Goal: Task Accomplishment & Management: Manage account settings

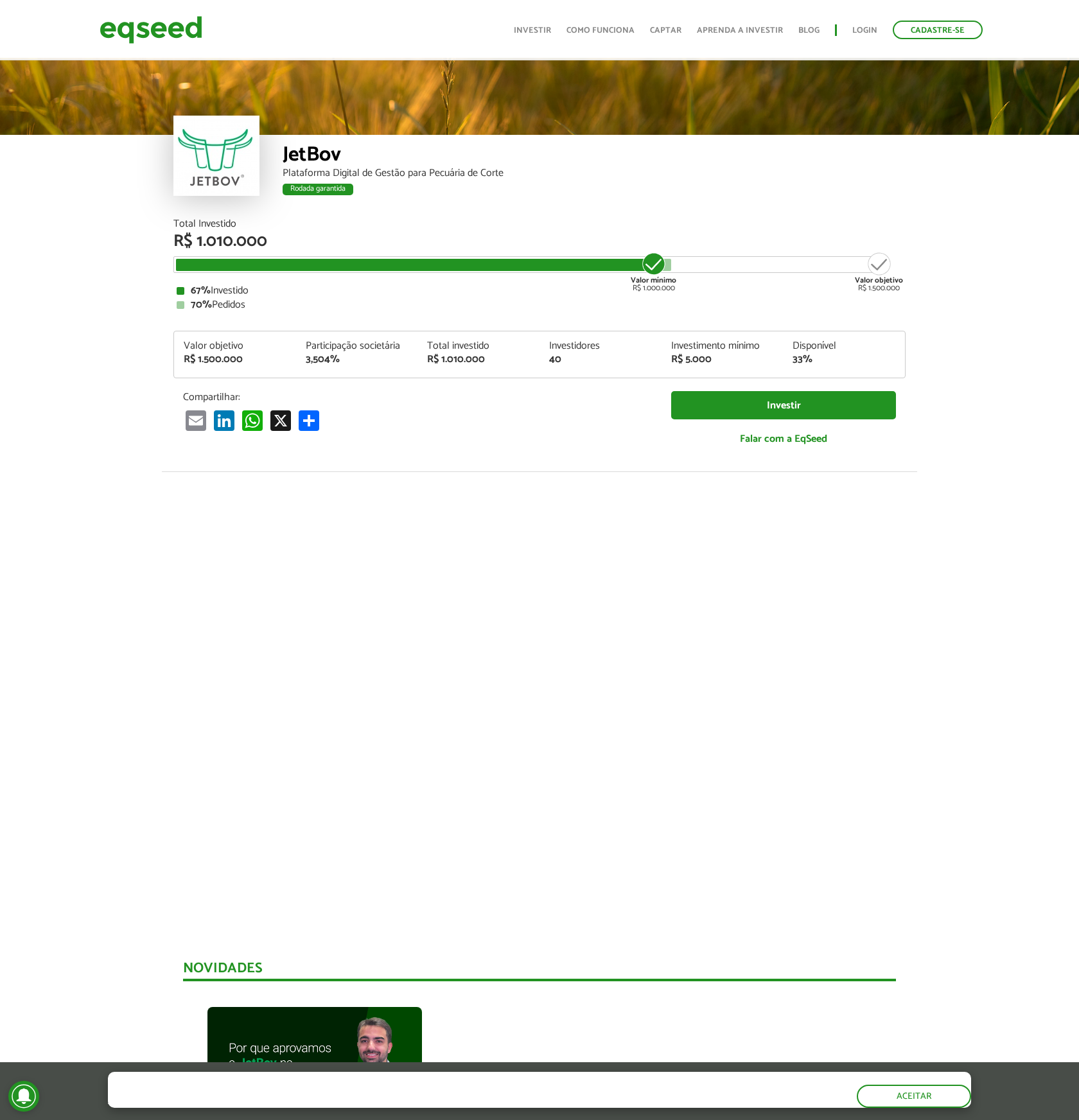
scroll to position [1260, 0]
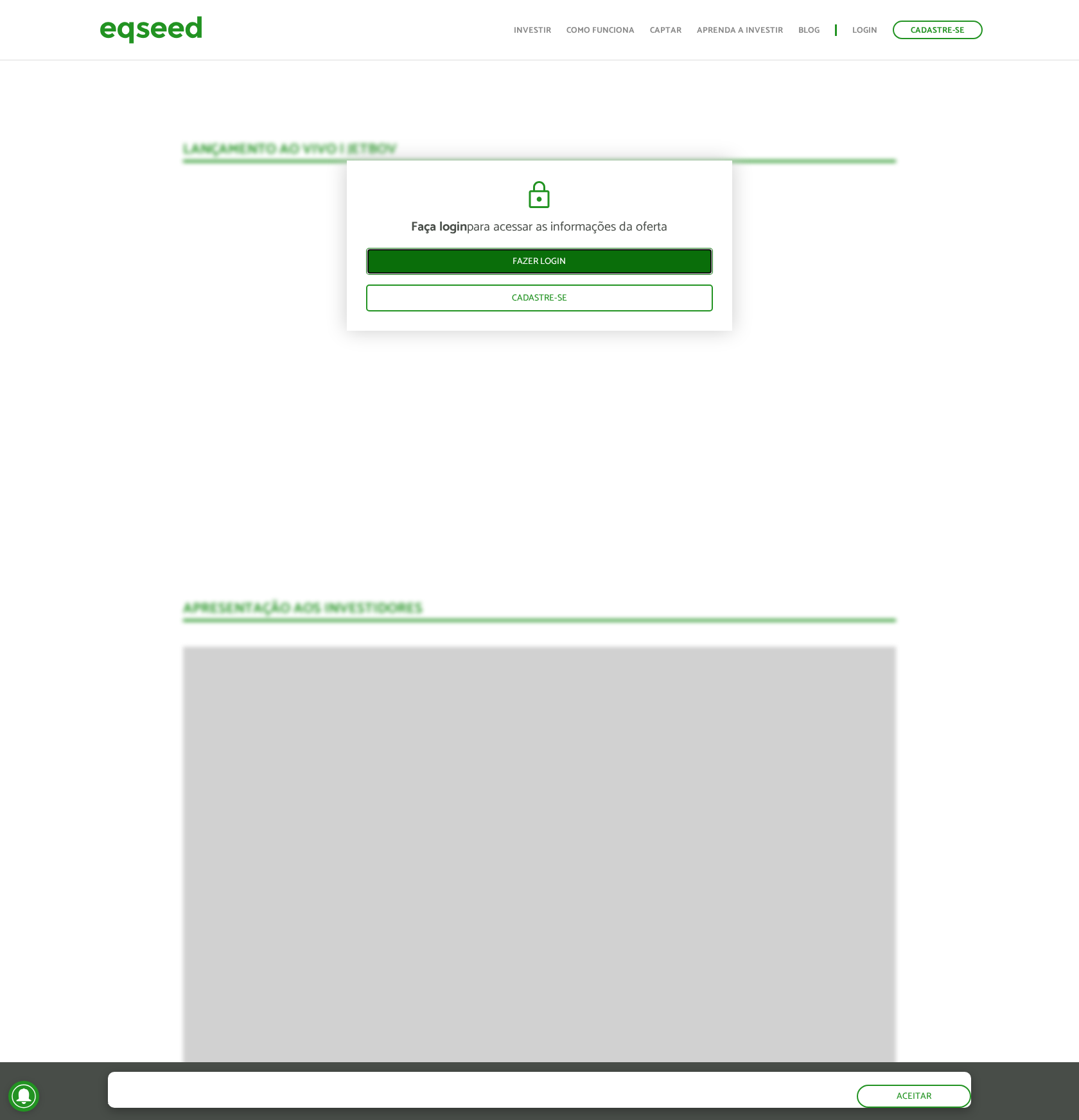
click at [543, 257] on link "Fazer login" at bounding box center [540, 261] width 347 height 27
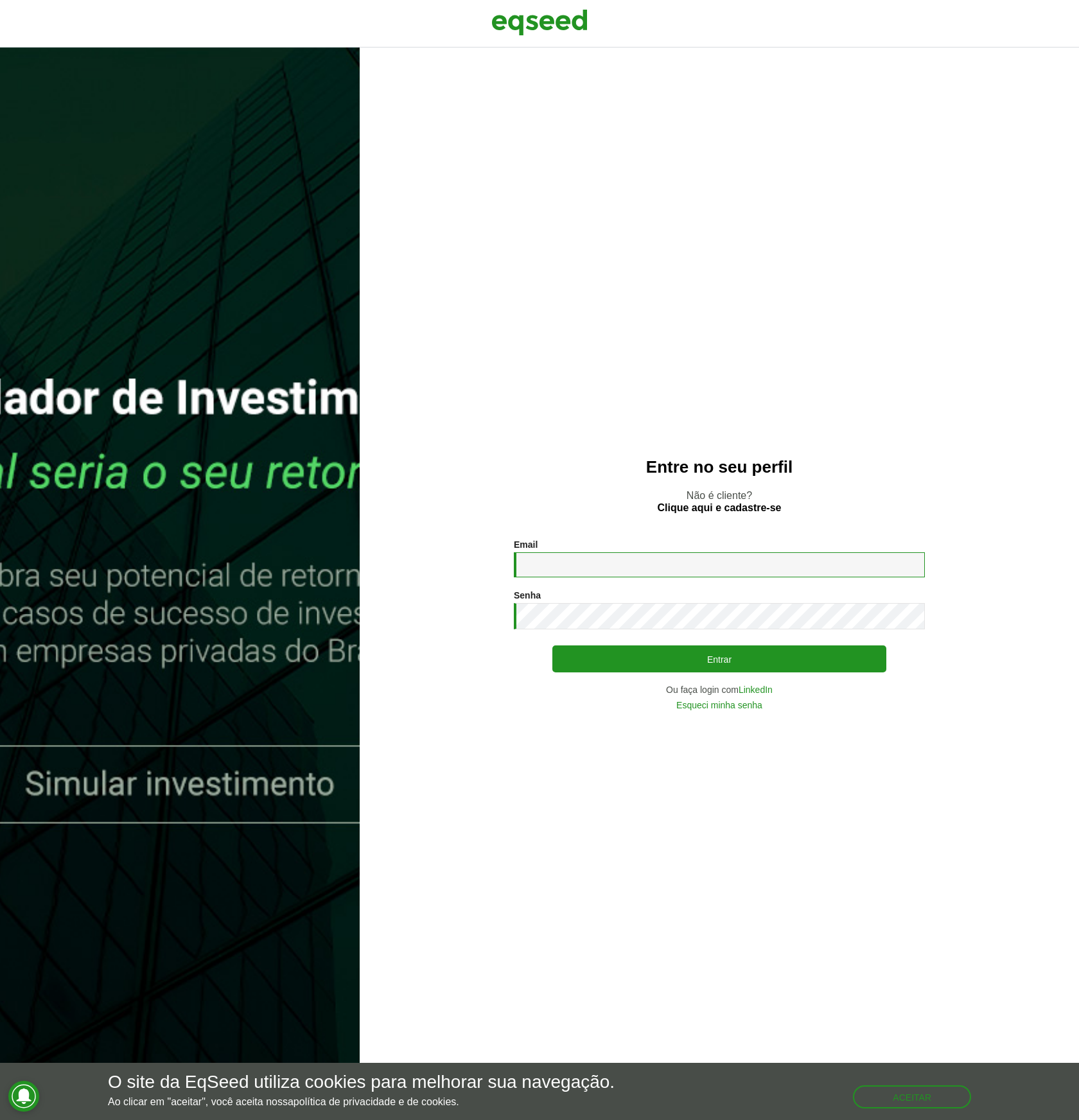
click at [585, 567] on input "Email *" at bounding box center [720, 565] width 411 height 25
type input "**********"
